Goal: Transaction & Acquisition: Purchase product/service

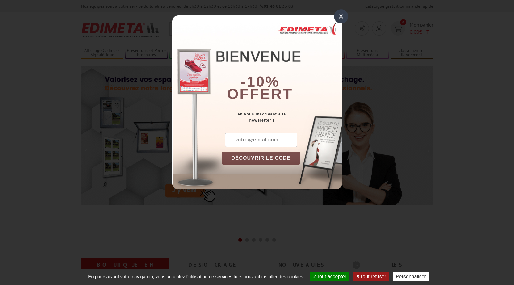
click at [344, 22] on div "×" at bounding box center [341, 16] width 14 height 14
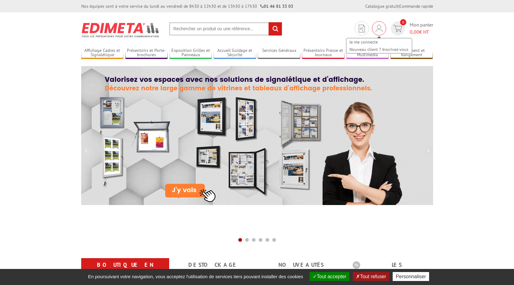
click at [377, 28] on img at bounding box center [379, 28] width 7 height 7
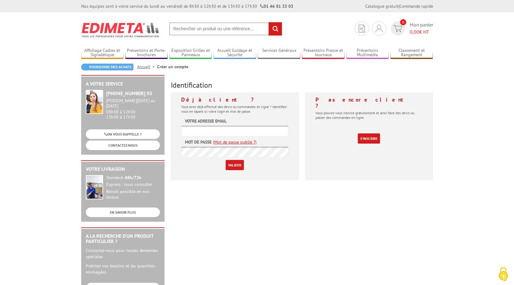
click at [218, 130] on input "text" at bounding box center [234, 131] width 107 height 10
click at [233, 167] on input "Valider" at bounding box center [235, 165] width 18 height 10
click at [260, 132] on input "alexandra.marinier@chainethermale.fr" at bounding box center [234, 131] width 107 height 10
drag, startPoint x: 260, startPoint y: 132, endPoint x: 33, endPoint y: 148, distance: 227.7
click at [40, 149] on body "Nos équipes sont à votre service du lundi au vendredi de 8h30 à 12h30 et de 13h…" at bounding box center [257, 276] width 514 height 552
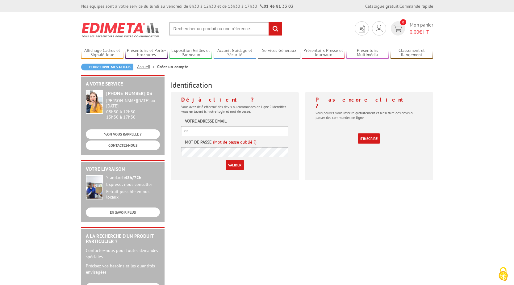
type input "e"
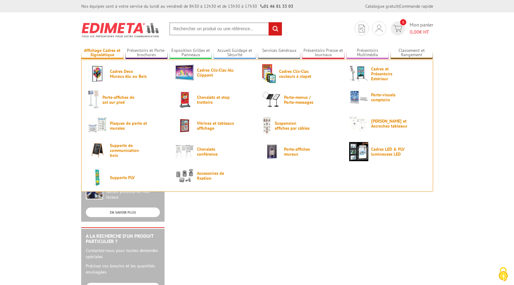
click at [102, 53] on link "Affichage Cadres et Signalétique" at bounding box center [102, 53] width 43 height 10
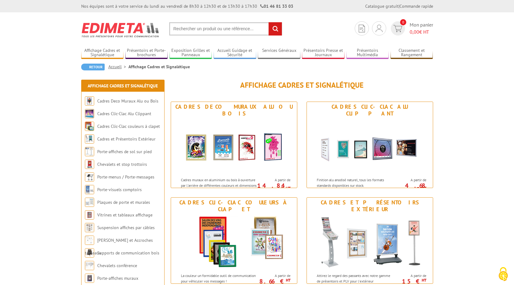
click at [199, 32] on input "text" at bounding box center [225, 28] width 113 height 13
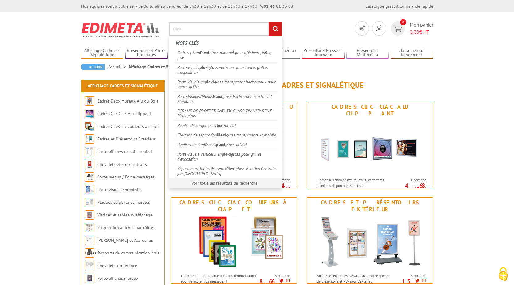
type input "plexi"
click at [269, 22] on input "rechercher" at bounding box center [275, 28] width 13 height 13
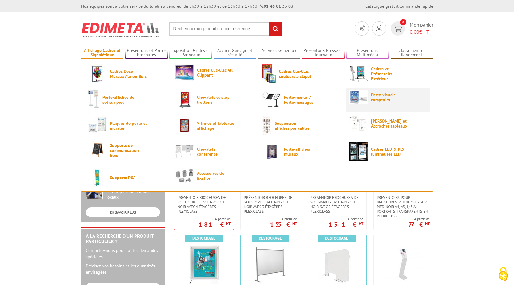
click at [375, 96] on span "Porte-visuels comptoirs" at bounding box center [389, 97] width 37 height 10
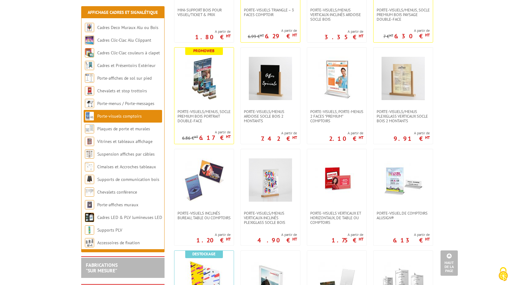
scroll to position [216, 0]
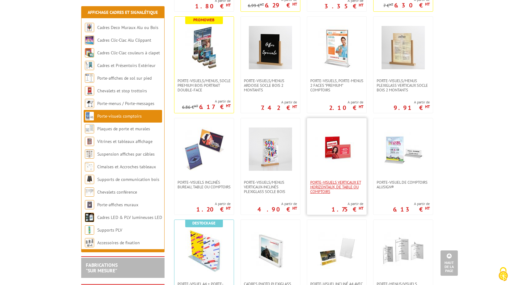
click at [340, 184] on span "Porte-visuels verticaux et horizontaux, de table ou comptoirs" at bounding box center [337, 187] width 53 height 14
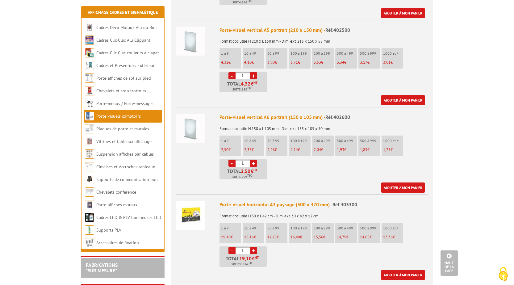
scroll to position [587, 0]
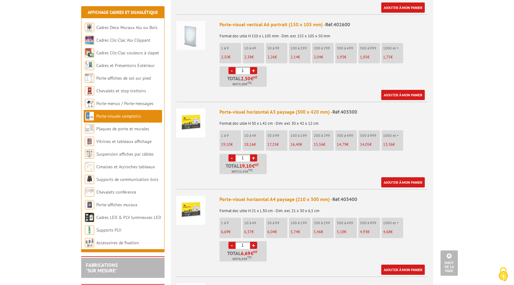
click at [185, 112] on img at bounding box center [190, 122] width 29 height 29
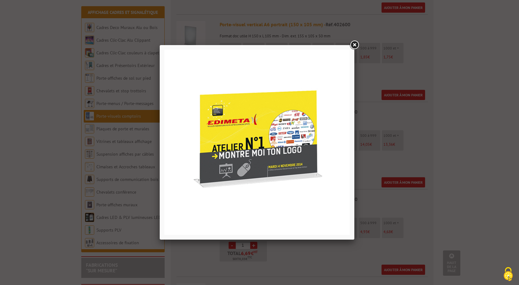
click at [353, 43] on link at bounding box center [354, 45] width 11 height 11
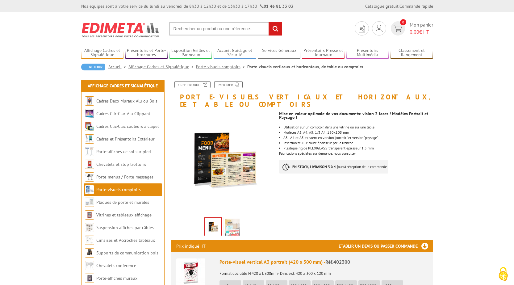
scroll to position [62, 0]
